Goal: Communication & Community: Ask a question

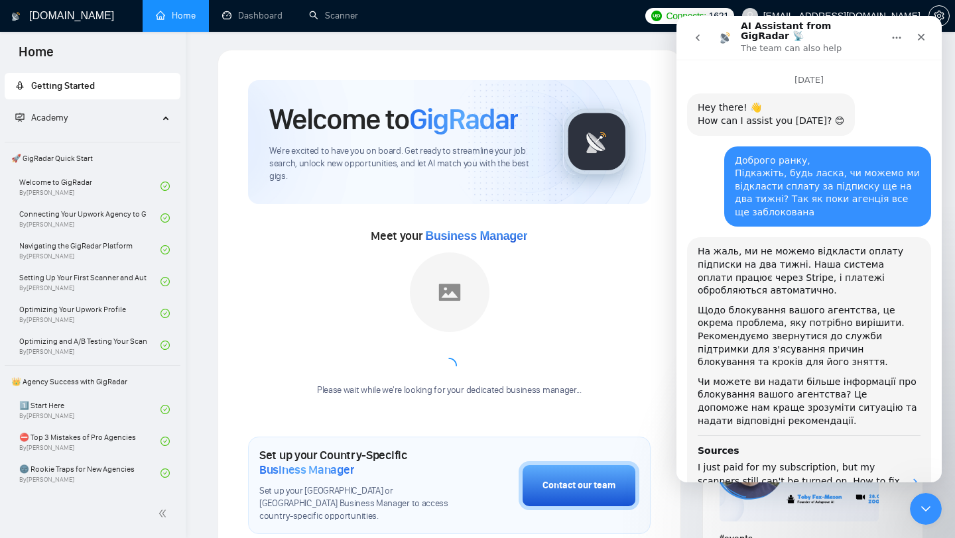
scroll to position [4938, 0]
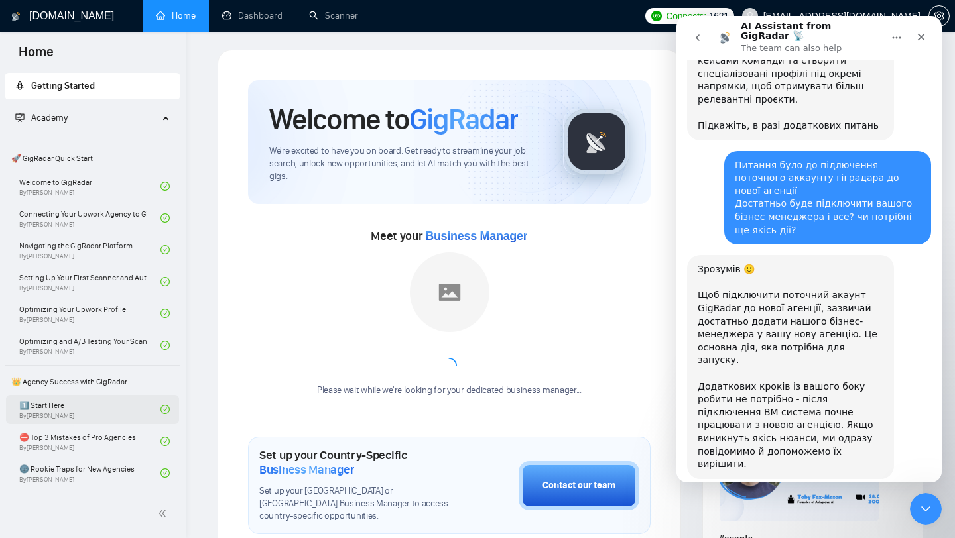
click at [60, 407] on link "1️⃣ Start Here By [PERSON_NAME]" at bounding box center [89, 409] width 141 height 29
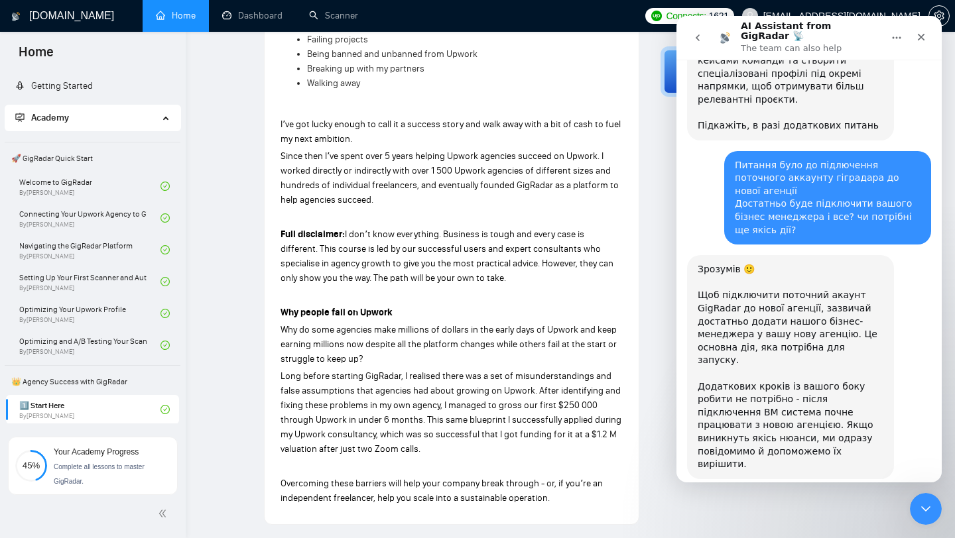
scroll to position [553, 0]
click at [922, 34] on icon "Close" at bounding box center [921, 37] width 7 height 7
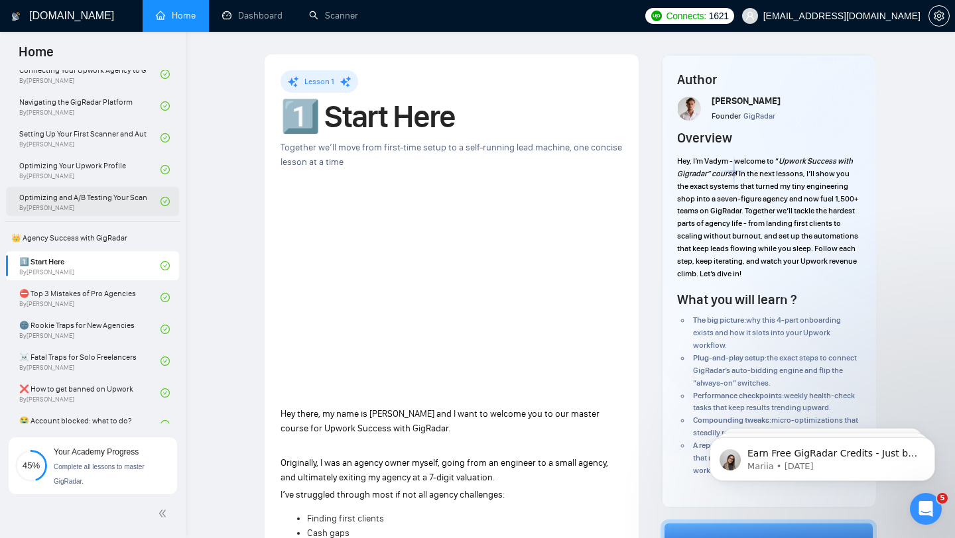
scroll to position [0, 0]
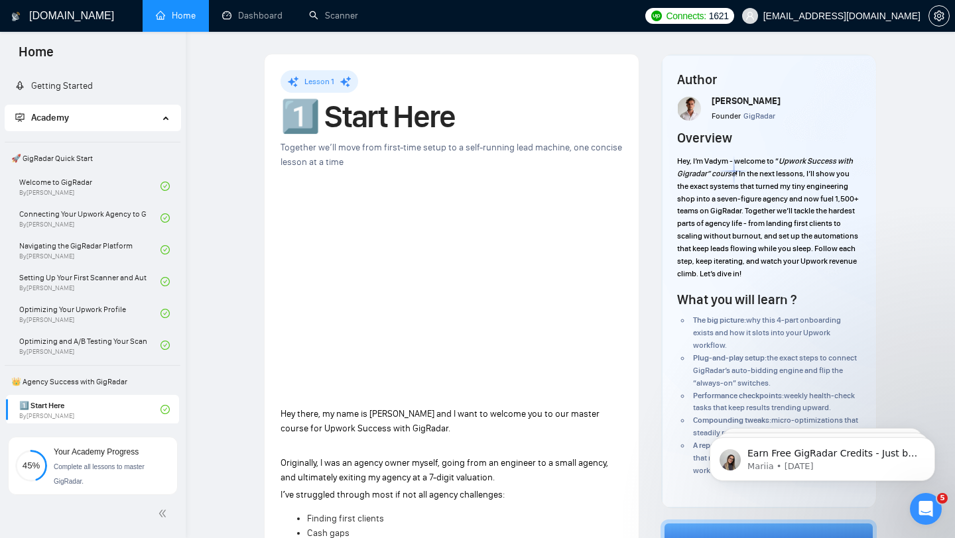
click at [164, 117] on icon at bounding box center [167, 117] width 7 height 0
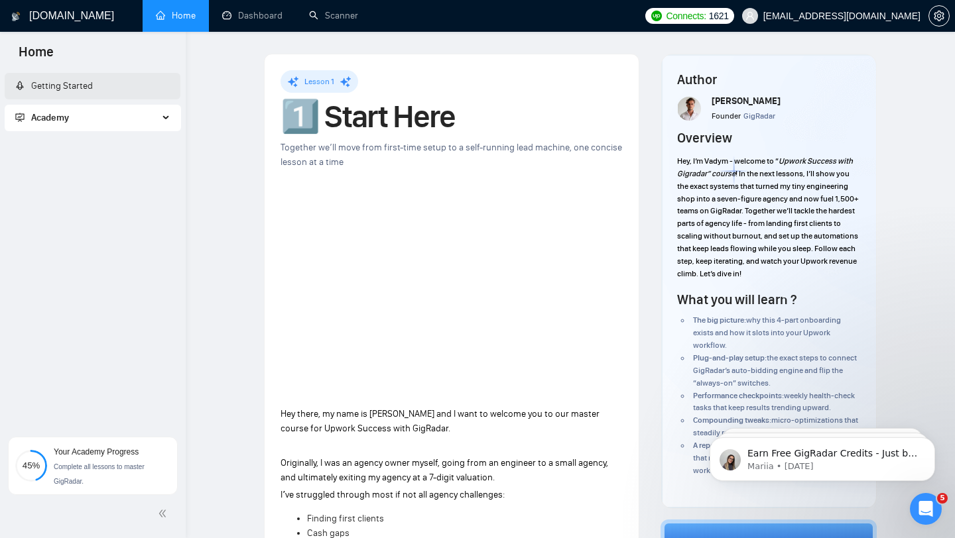
click at [93, 92] on link "Getting Started" at bounding box center [54, 85] width 78 height 11
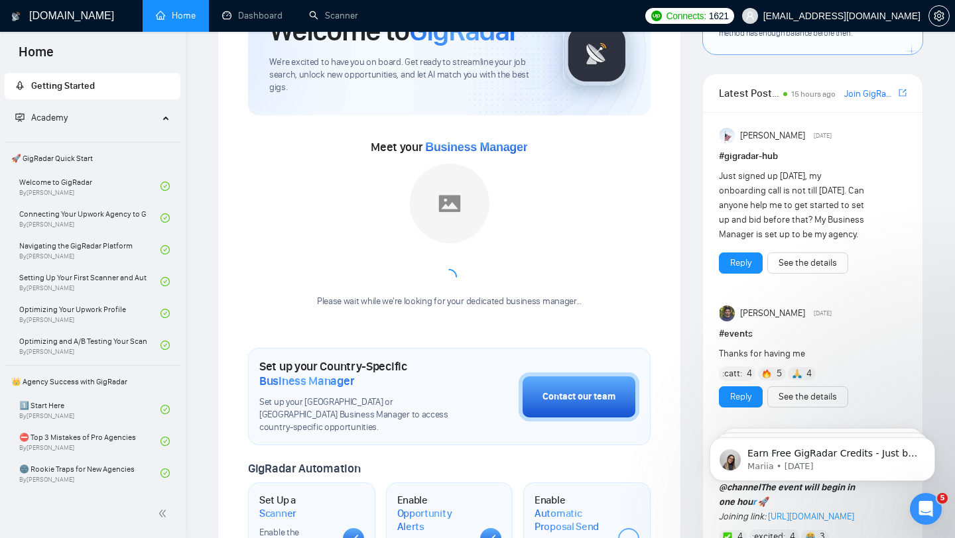
scroll to position [94, 0]
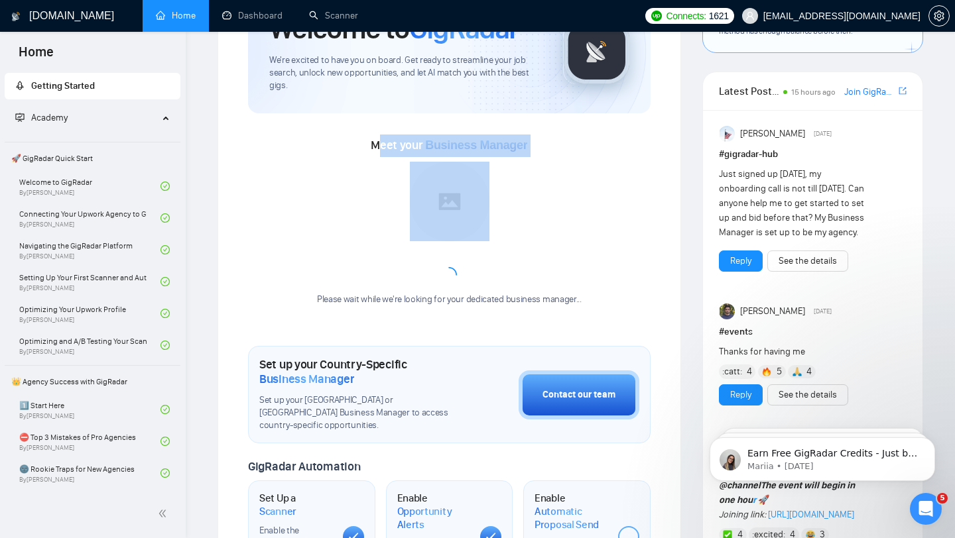
drag, startPoint x: 377, startPoint y: 148, endPoint x: 513, endPoint y: 259, distance: 175.8
click at [513, 259] on div "Meet your Business Manager Please wait while we're looking for your dedicated b…" at bounding box center [449, 227] width 403 height 185
click at [513, 259] on div "Please wait while we're looking for your dedicated business manager..." at bounding box center [449, 282] width 281 height 50
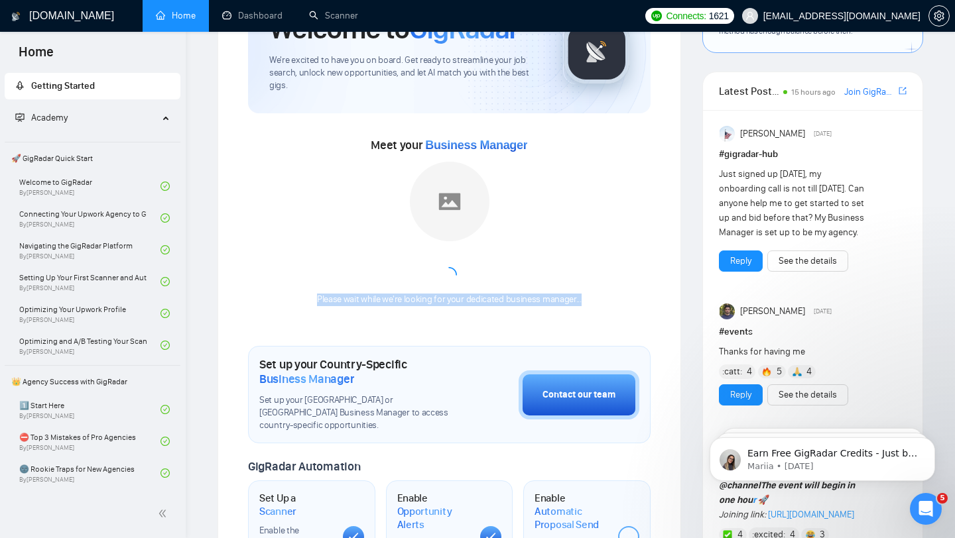
drag, startPoint x: 584, startPoint y: 304, endPoint x: 492, endPoint y: 252, distance: 105.7
click at [492, 252] on div "Please wait while we're looking for your dedicated business manager..." at bounding box center [449, 234] width 281 height 145
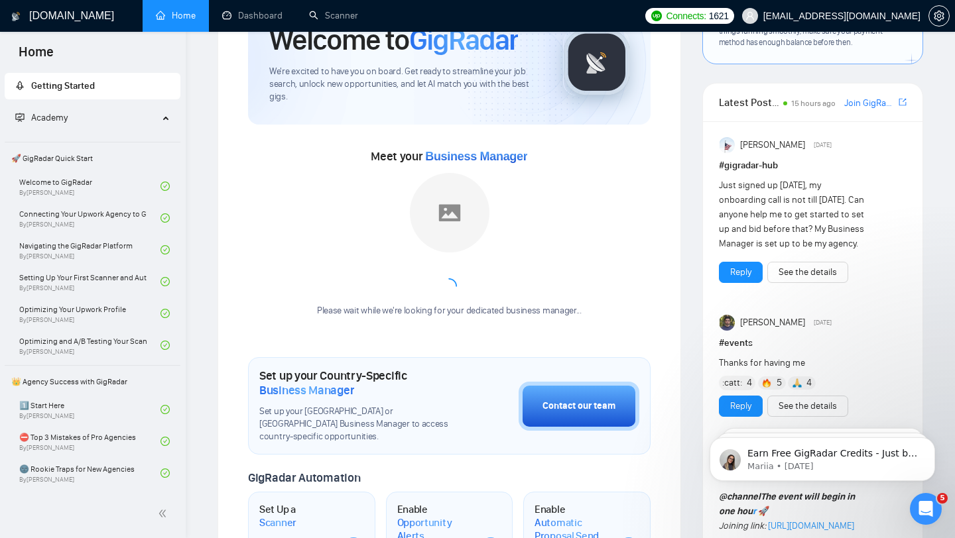
scroll to position [78, 0]
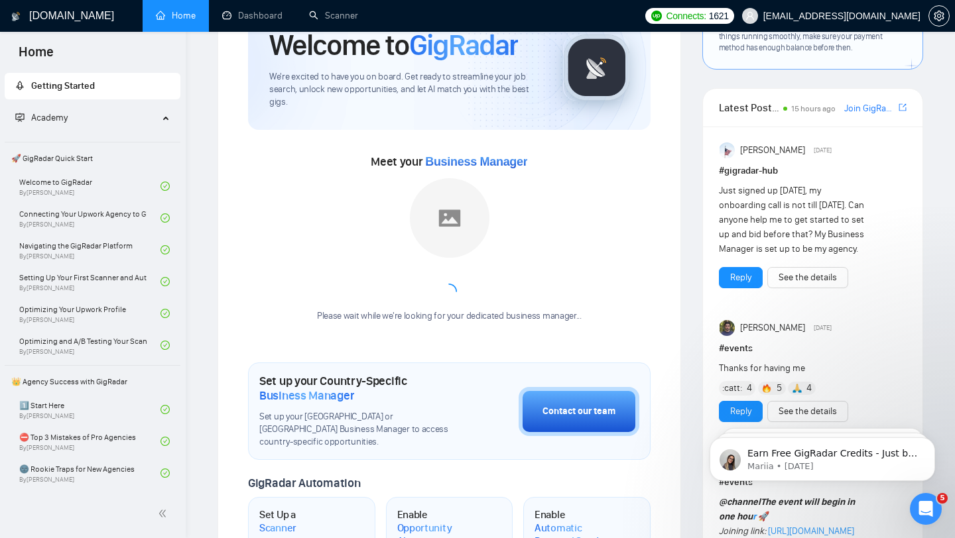
click at [373, 274] on div "Please wait while we're looking for your dedicated business manager..." at bounding box center [449, 298] width 281 height 50
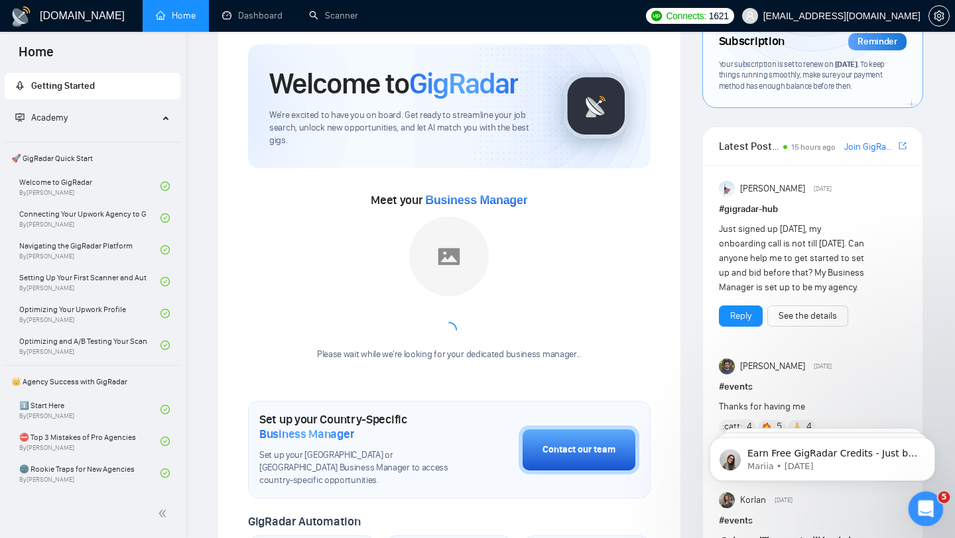
click at [916, 498] on div "Open Intercom Messenger" at bounding box center [924, 507] width 44 height 44
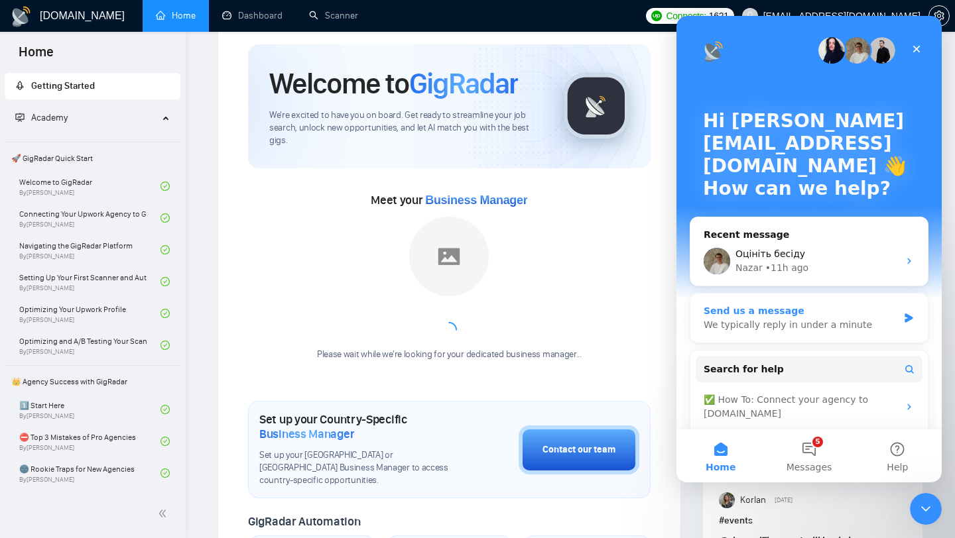
click at [808, 315] on div "Send us a message" at bounding box center [801, 311] width 194 height 14
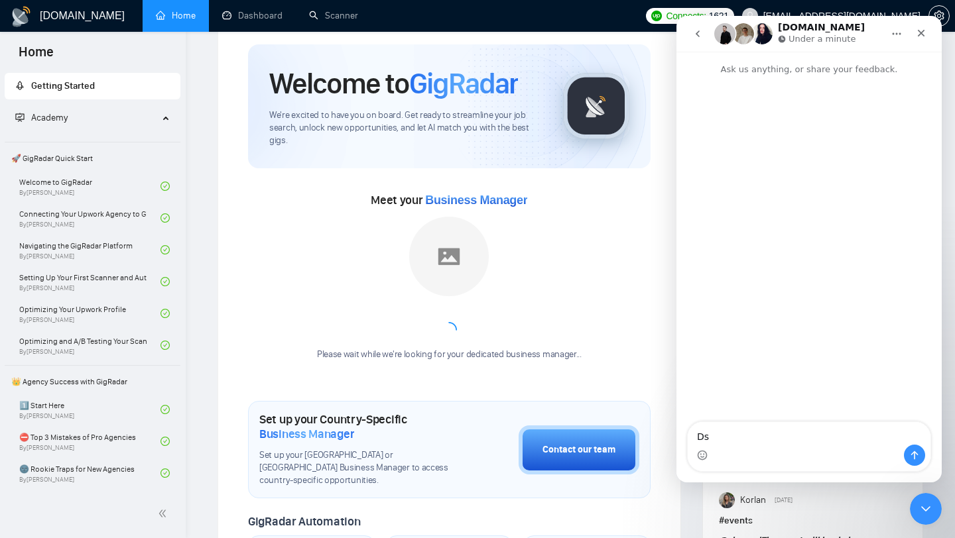
type textarea "D"
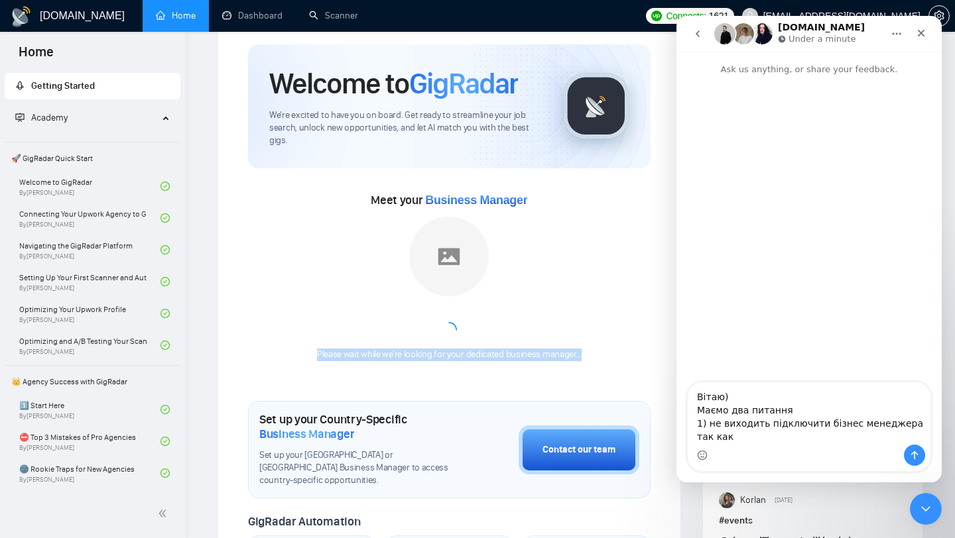
drag, startPoint x: 314, startPoint y: 353, endPoint x: 585, endPoint y: 358, distance: 270.6
click at [585, 358] on div "Please wait while we're looking for your dedicated business manager..." at bounding box center [449, 355] width 281 height 13
copy div "Please wait while we're looking for your dedicated business manager..."
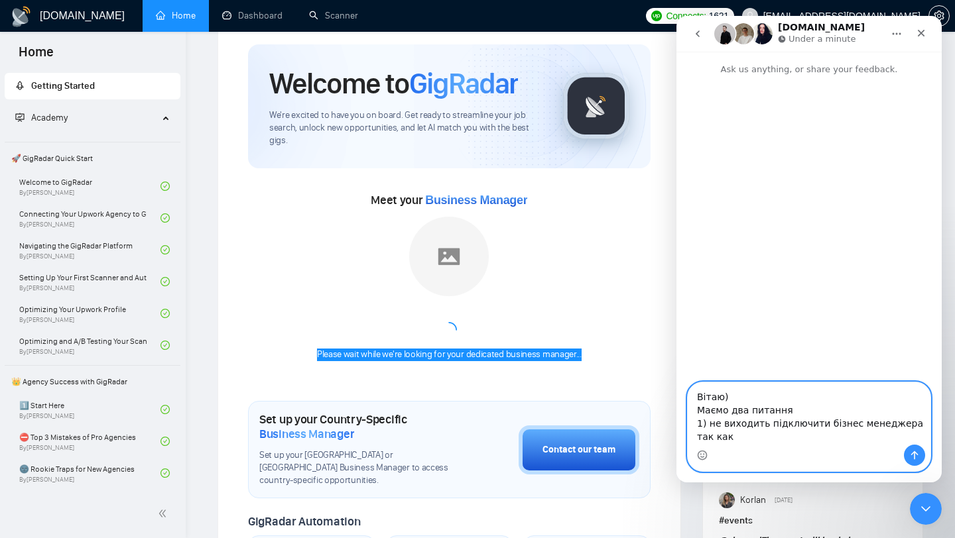
click at [728, 437] on textarea "Вітаю) Маємо два питання 1) не виходить підключити бізнес менеджера так как" at bounding box center [809, 414] width 243 height 62
paste textarea "Please wait while we're looking for your dedicated business manager..."
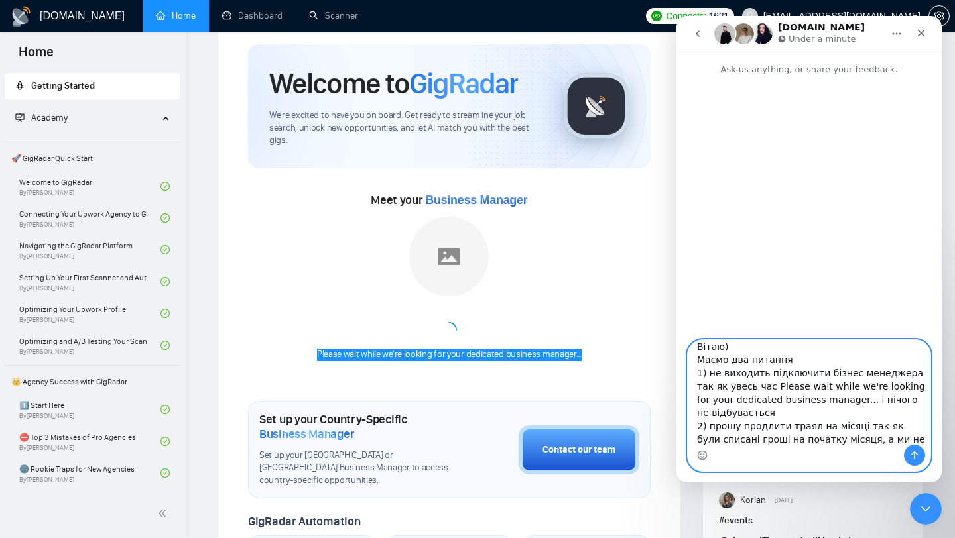
scroll to position [21, 0]
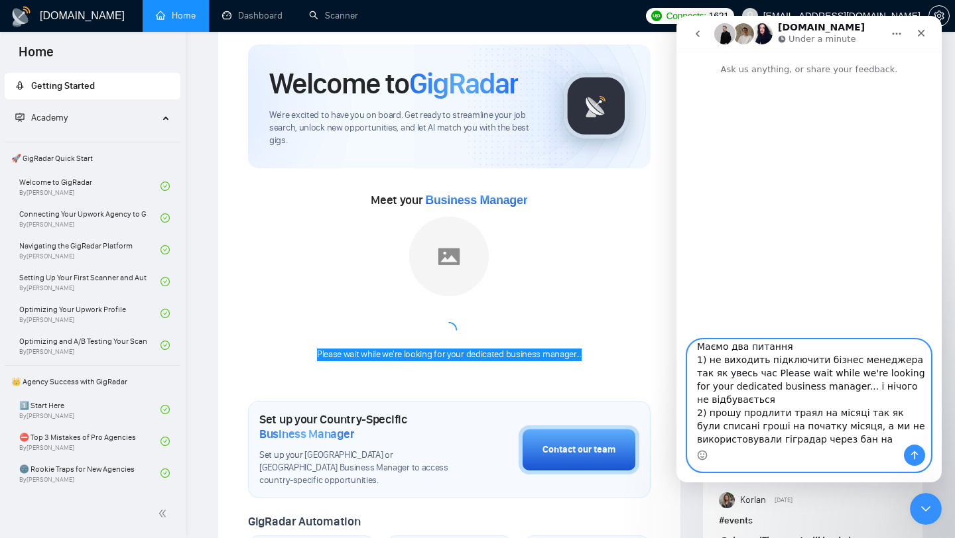
click at [846, 426] on textarea "Вітаю) Маємо два питання 1) не виходить підключити бізнес менеджера так як увес…" at bounding box center [809, 392] width 243 height 105
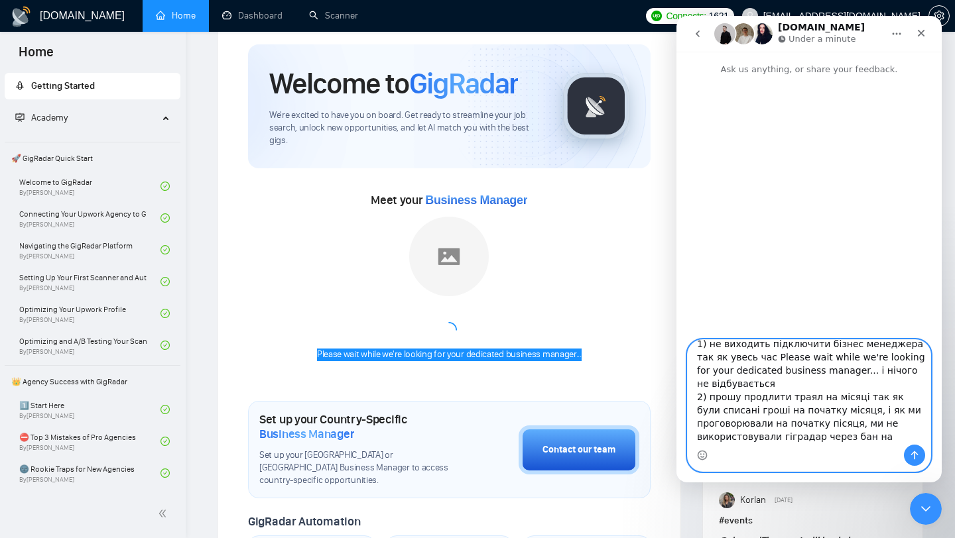
click at [824, 426] on textarea "Вітаю) Маємо два питання 1) не виходить підключити бізнес менеджера так як увес…" at bounding box center [809, 392] width 243 height 105
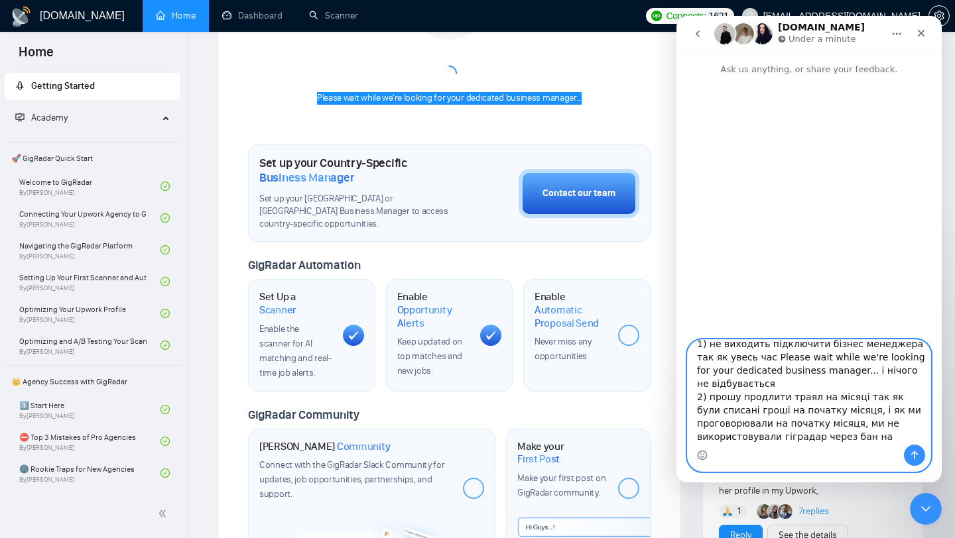
scroll to position [299, 0]
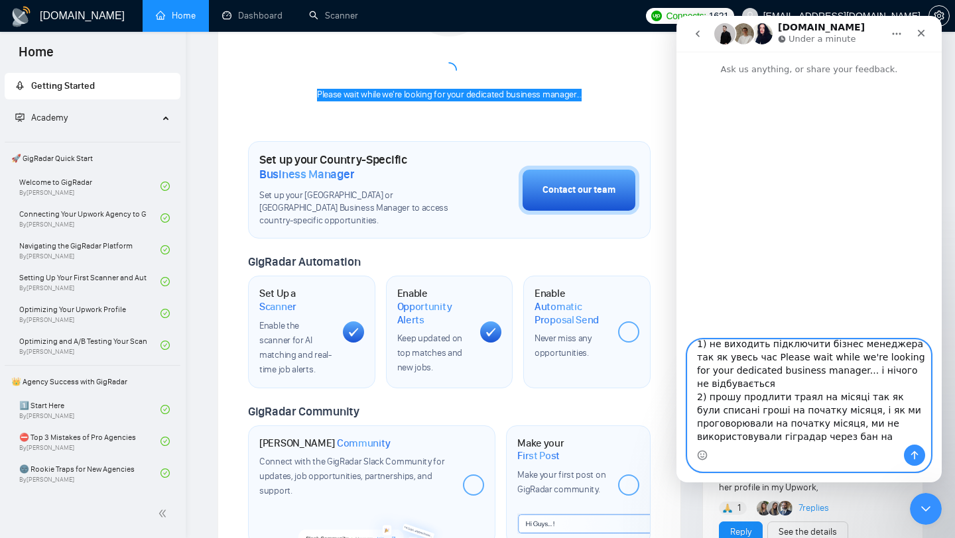
type textarea "Вітаю) Маємо два питання 1) не виходить підключити бізнес менеджера так як увес…"
click at [914, 460] on icon "Send a message…" at bounding box center [914, 455] width 11 height 11
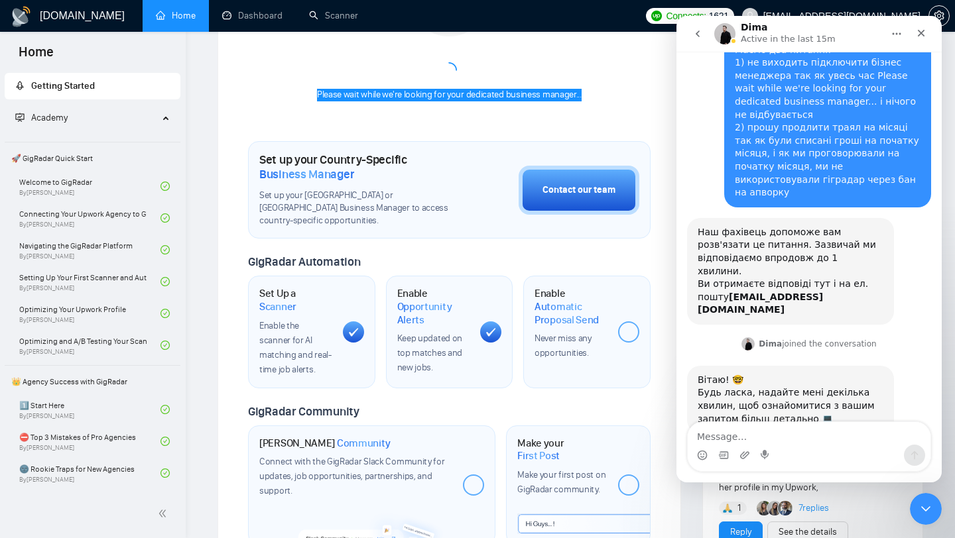
scroll to position [70, 0]
